Goal: Task Accomplishment & Management: Complete application form

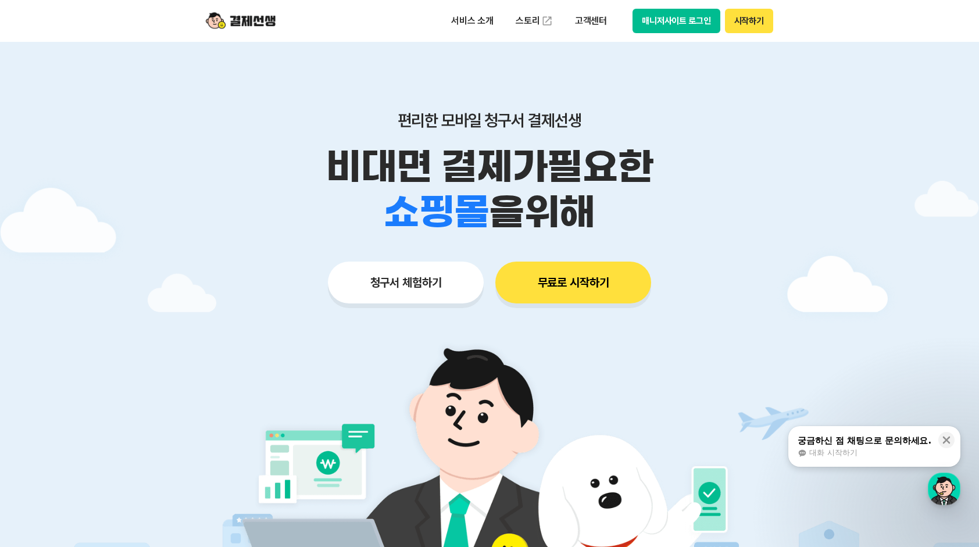
scroll to position [58, 0]
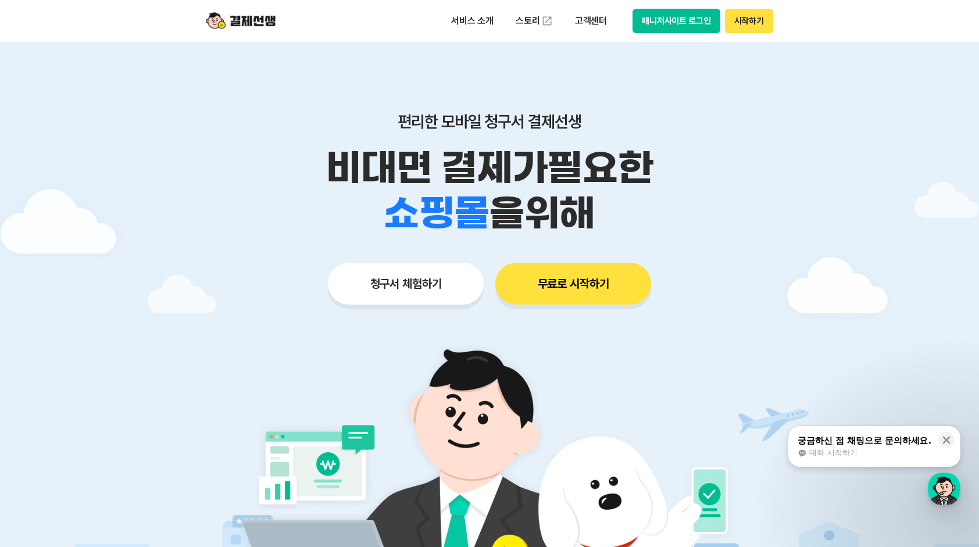
click at [424, 287] on button "청구서 체험하기" at bounding box center [406, 284] width 156 height 42
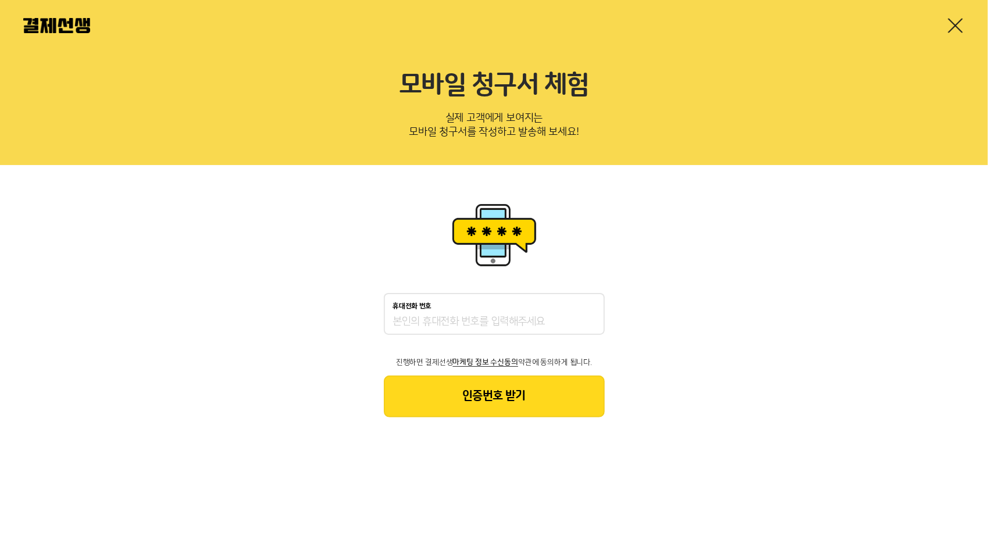
click at [501, 322] on input "휴대전화 번호" at bounding box center [494, 322] width 202 height 14
type input "01025070089"
click at [536, 411] on button "인증번호 받기" at bounding box center [494, 397] width 221 height 42
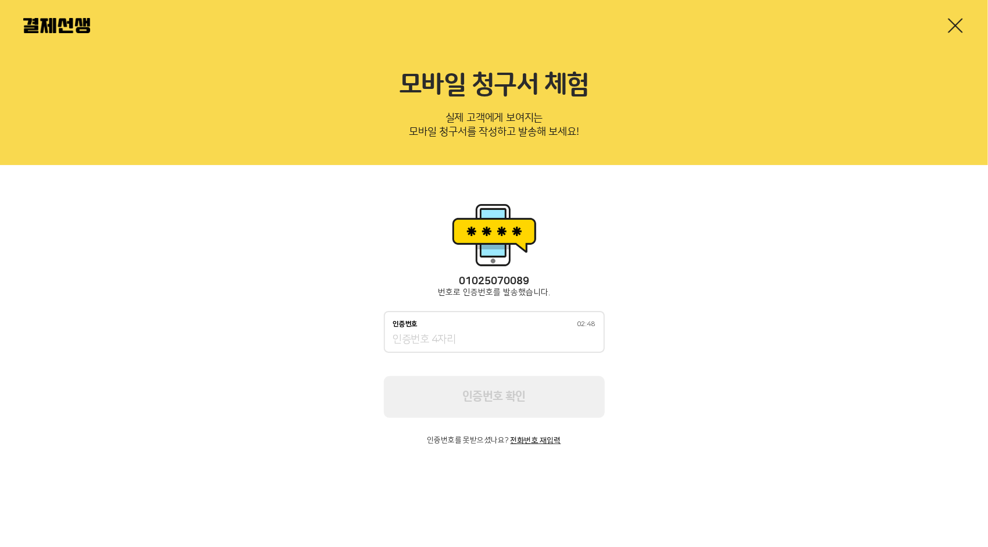
click at [531, 340] on input "인증번호 02:48" at bounding box center [494, 340] width 202 height 14
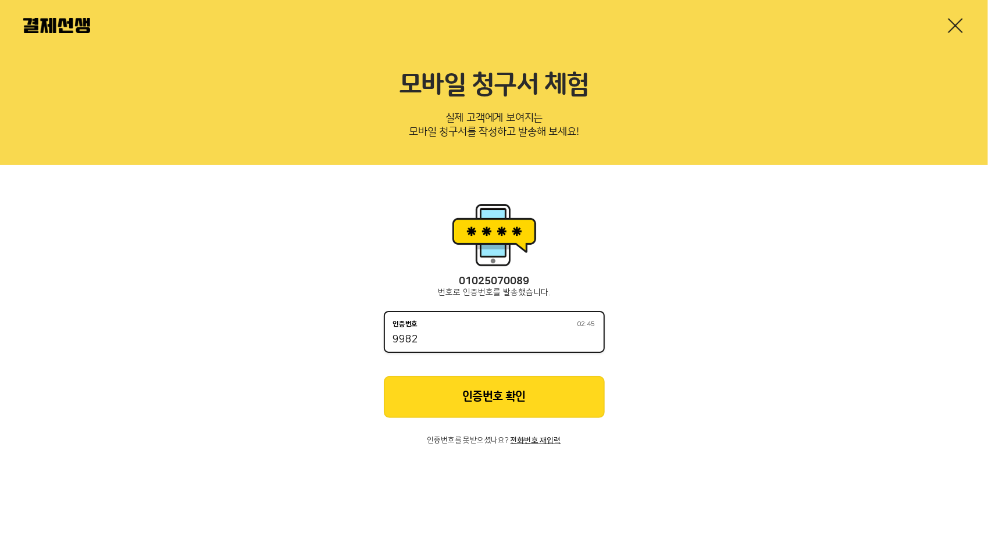
type input "9982"
click at [542, 404] on button "인증번호 확인" at bounding box center [494, 397] width 221 height 42
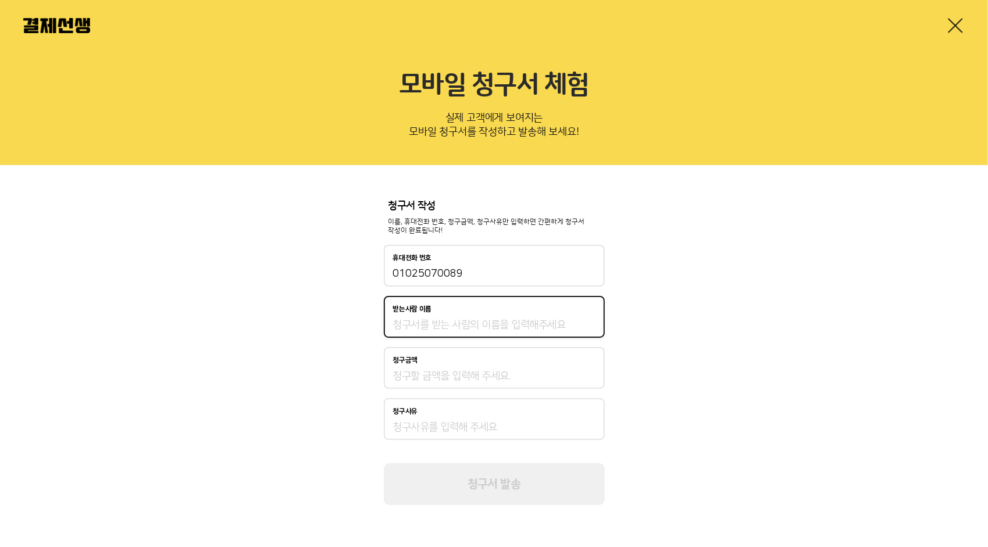
click at [507, 328] on input "받는사람 이름" at bounding box center [494, 325] width 202 height 14
type input "이자영"
click at [490, 372] on input "청구금액" at bounding box center [494, 376] width 202 height 14
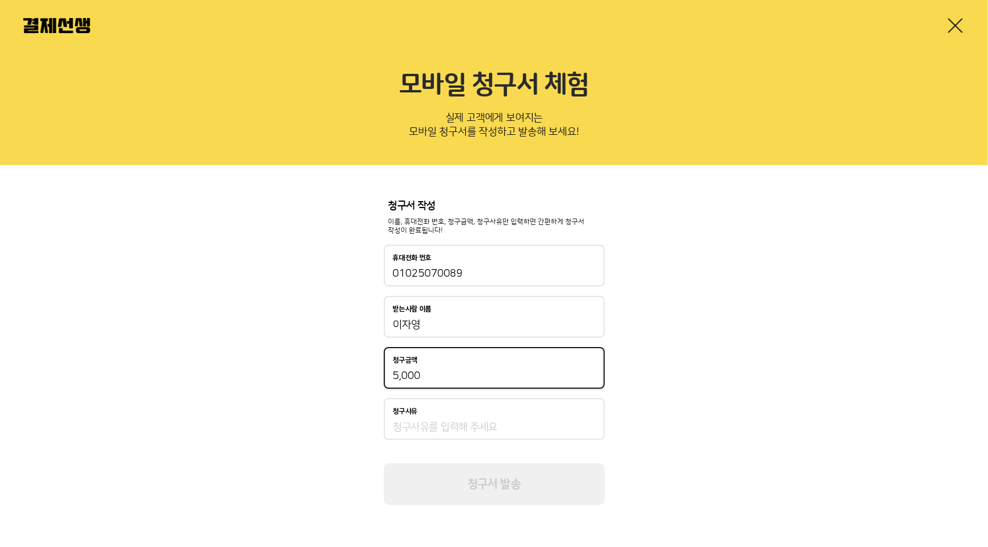
type input "5,000"
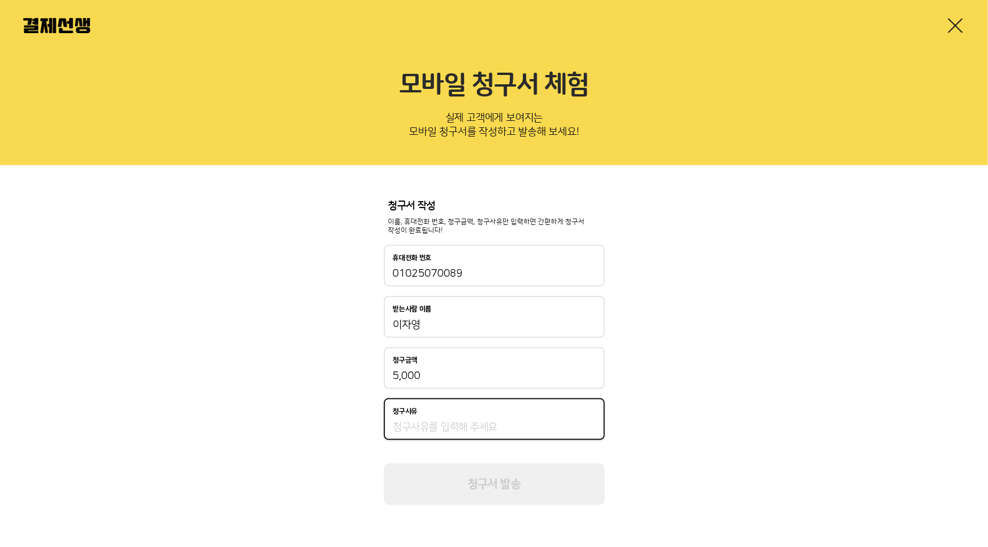
click at [505, 430] on input "청구사유" at bounding box center [494, 428] width 202 height 14
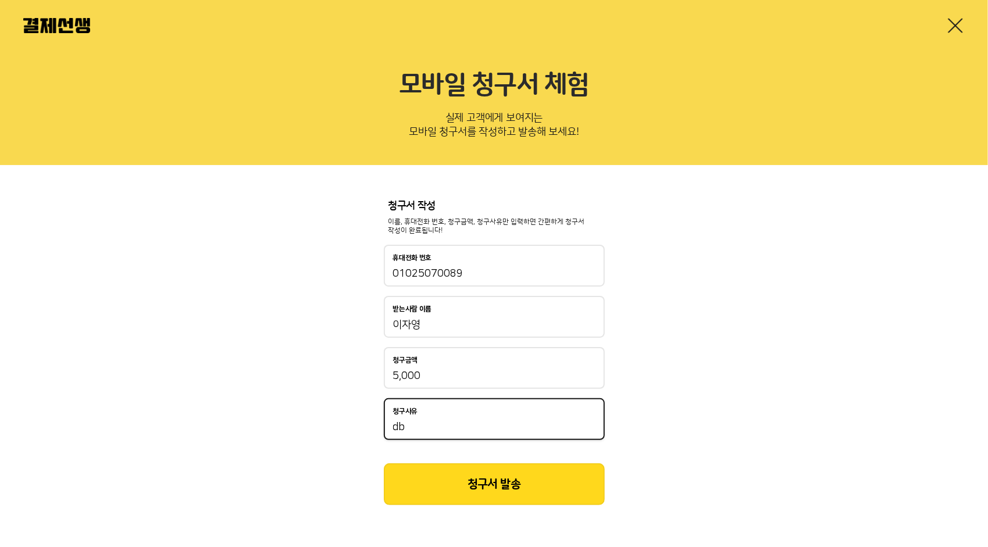
type input "d"
type input "간식"
click at [508, 487] on button "청구서 발송" at bounding box center [494, 485] width 221 height 42
